Goal: Book appointment/travel/reservation

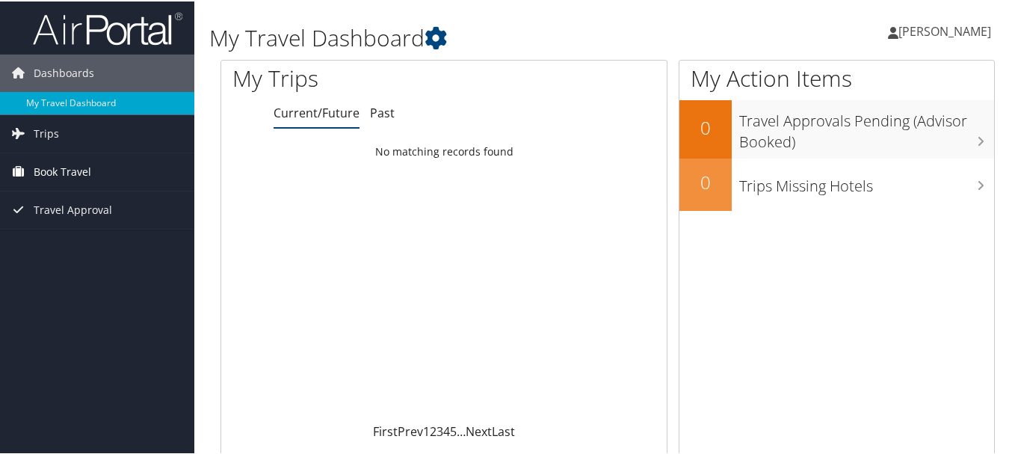
click at [49, 169] on span "Book Travel" at bounding box center [63, 170] width 58 height 37
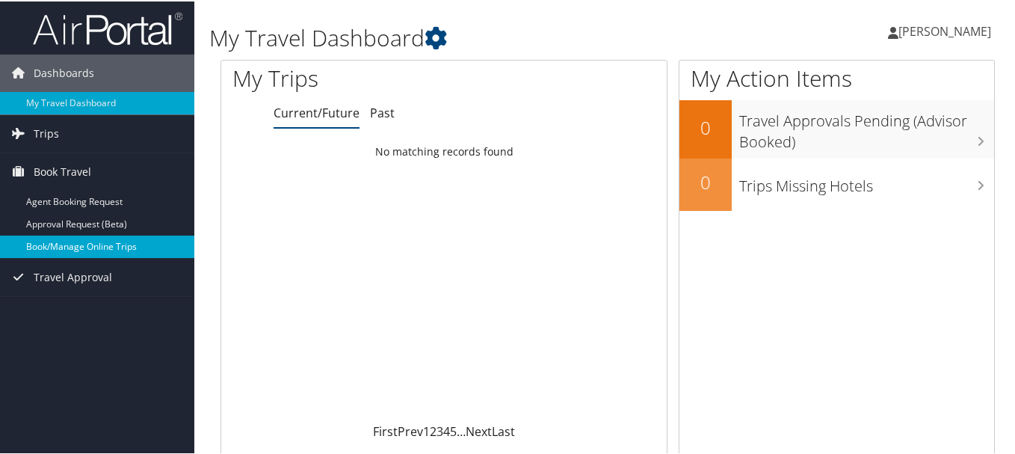
click at [54, 238] on link "Book/Manage Online Trips" at bounding box center [97, 245] width 194 height 22
